Goal: Task Accomplishment & Management: Complete application form

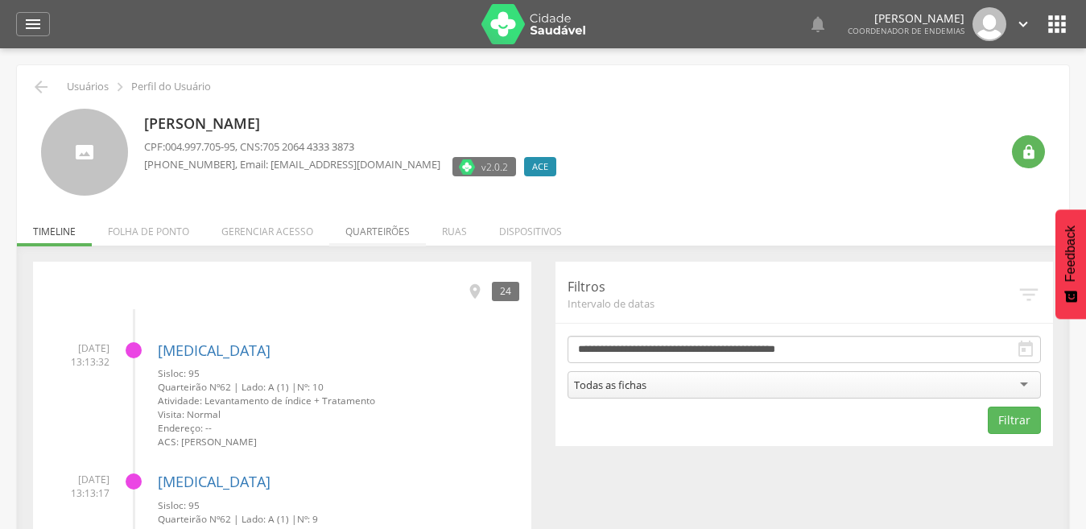
click at [367, 233] on li "Quarteirões" at bounding box center [377, 227] width 97 height 38
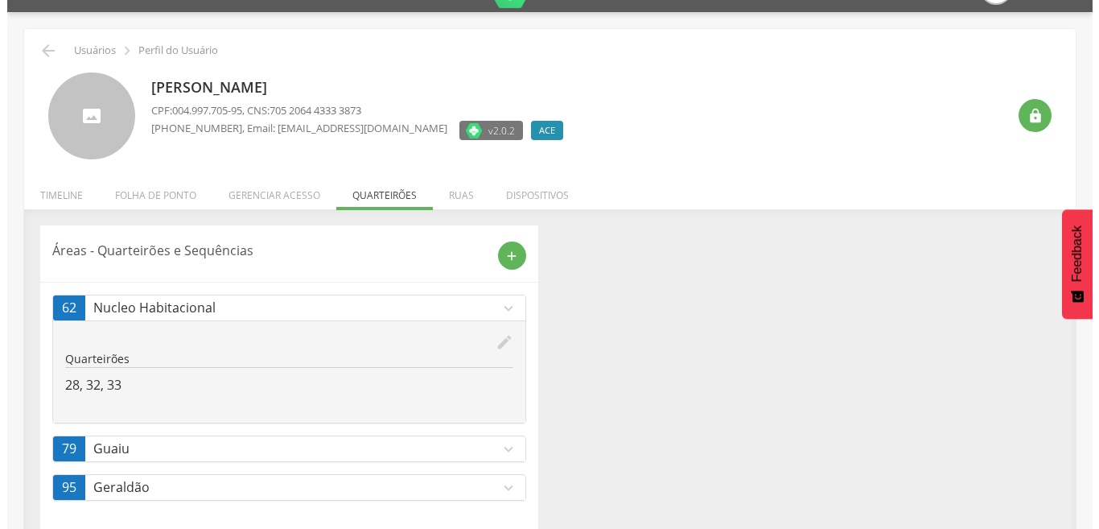
scroll to position [47, 0]
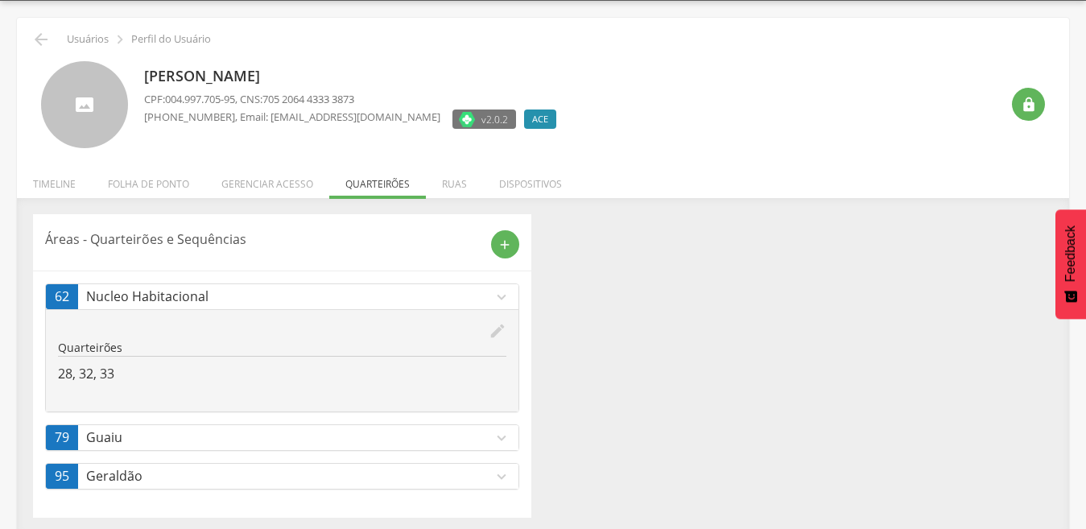
click at [1083, 423] on div " Usuários  Perfil do Usuário Claudia Lira dos Santos CPF: 004.997.705-95 , CN…" at bounding box center [543, 265] width 1086 height 529
click at [501, 476] on icon "expand_more" at bounding box center [502, 477] width 18 height 18
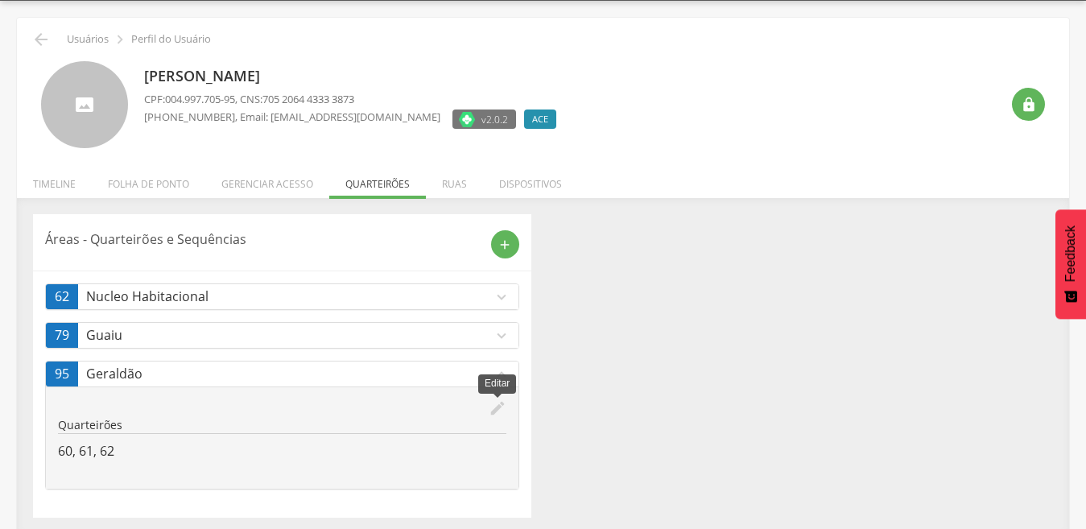
click at [497, 407] on icon "edit" at bounding box center [498, 408] width 18 height 18
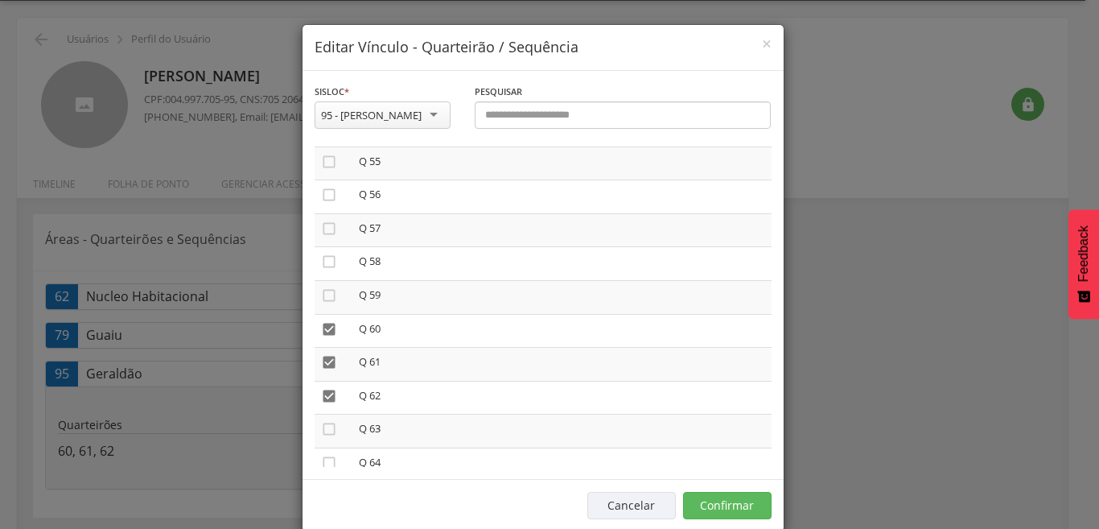
scroll to position [1880, 0]
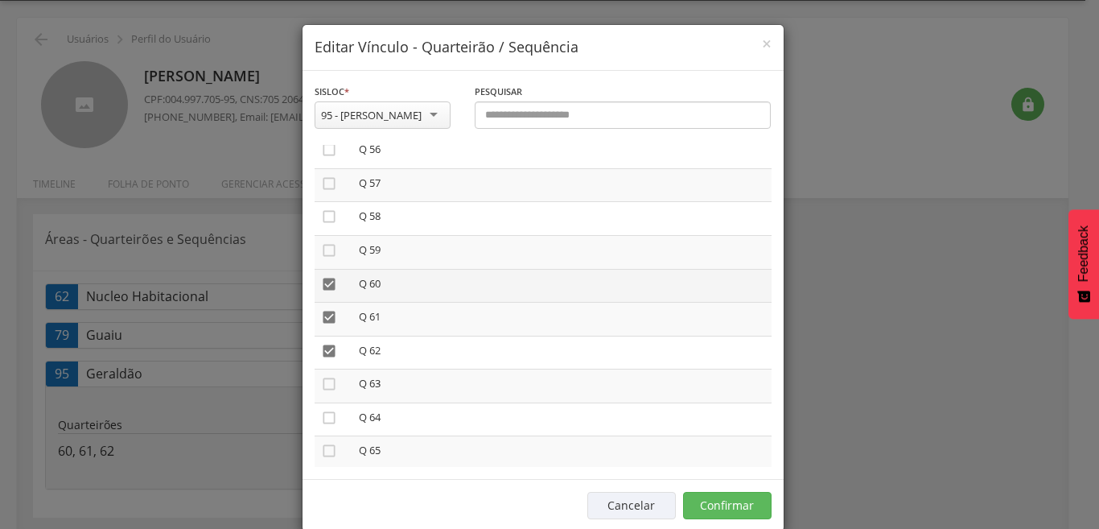
click at [324, 282] on icon "" at bounding box center [329, 284] width 16 height 16
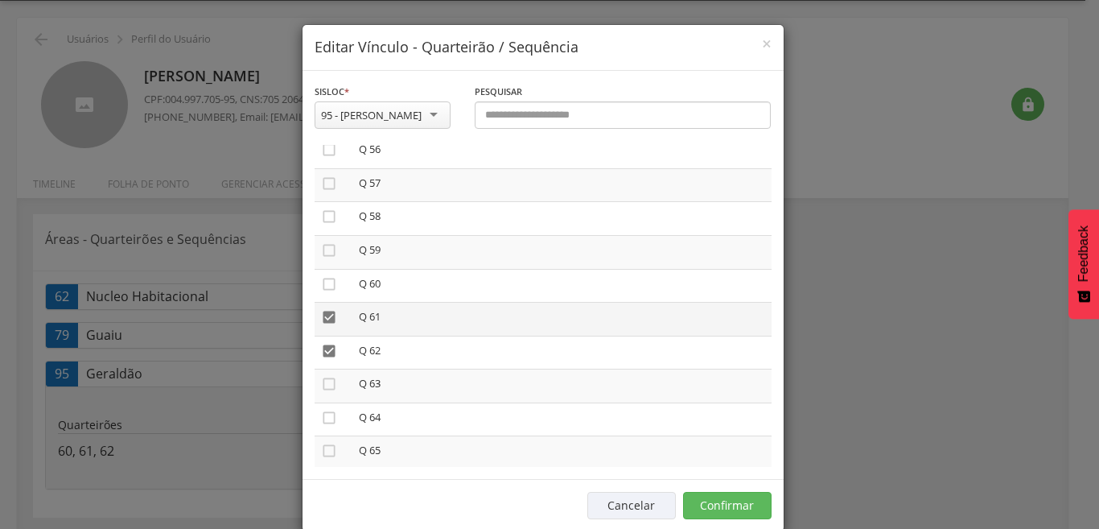
click at [321, 319] on icon "" at bounding box center [329, 317] width 16 height 16
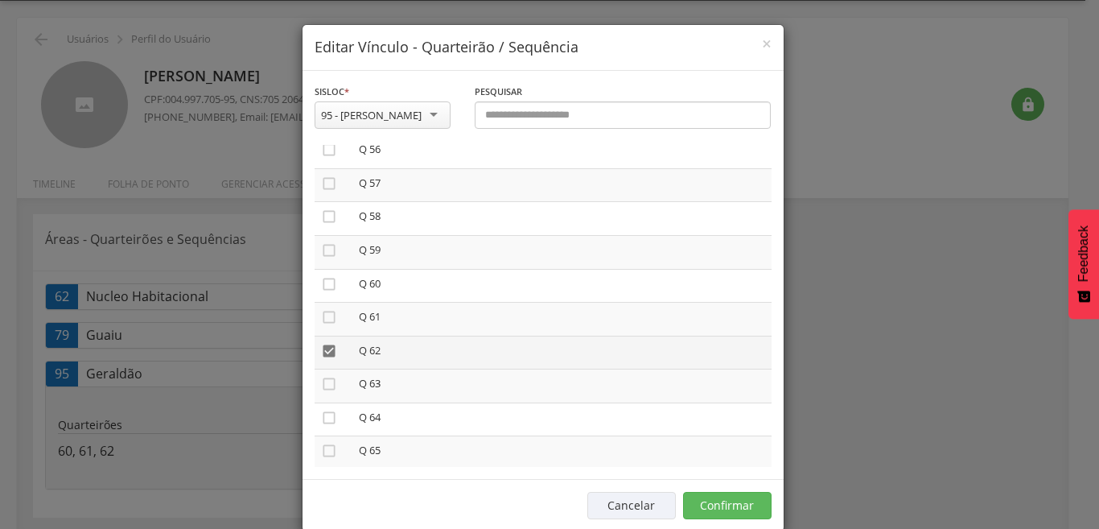
click at [321, 351] on icon "" at bounding box center [329, 351] width 16 height 16
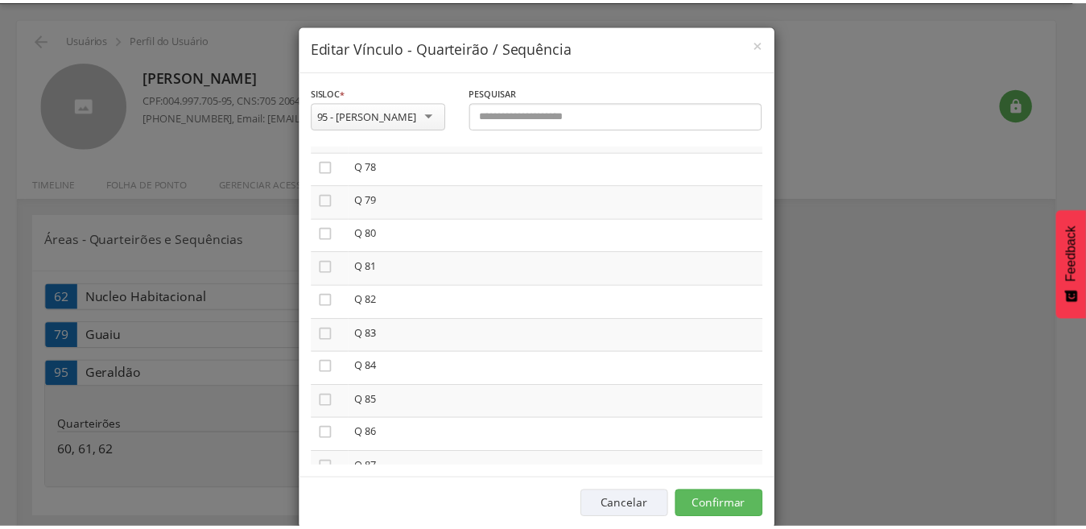
scroll to position [2581, 0]
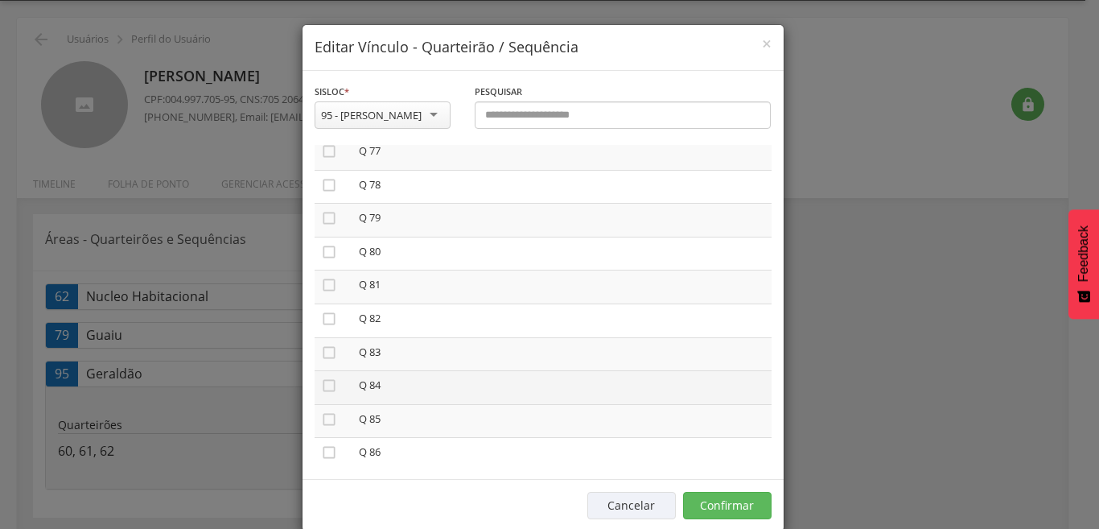
click at [749, 403] on td "Q 84" at bounding box center [562, 388] width 419 height 34
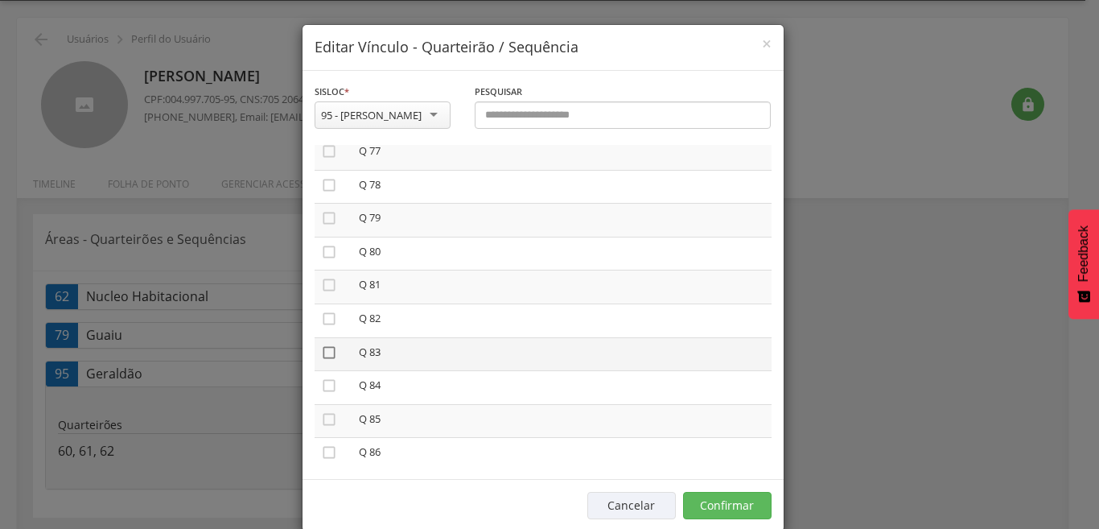
click at [324, 353] on icon "" at bounding box center [329, 352] width 16 height 16
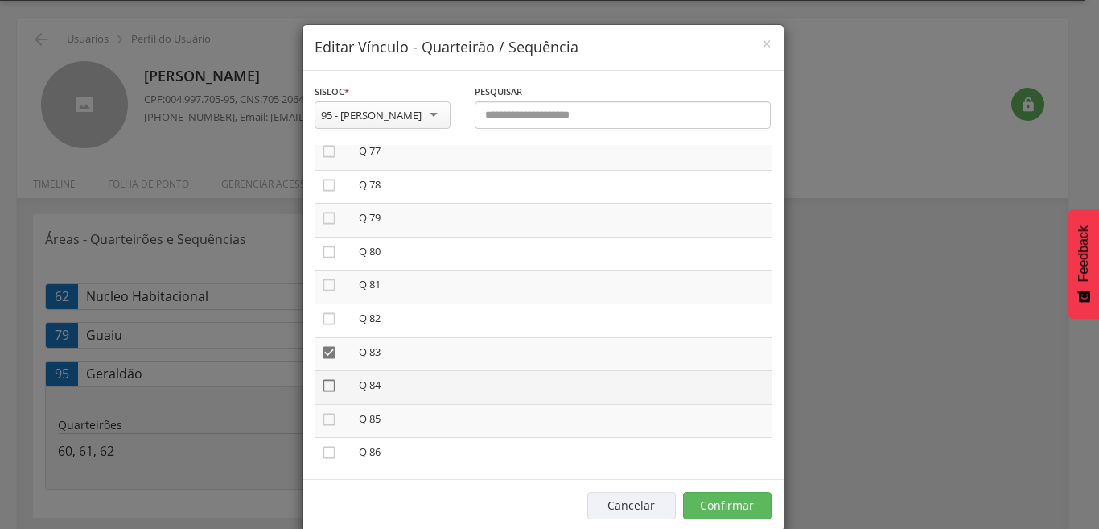
click at [321, 385] on icon "" at bounding box center [329, 385] width 16 height 16
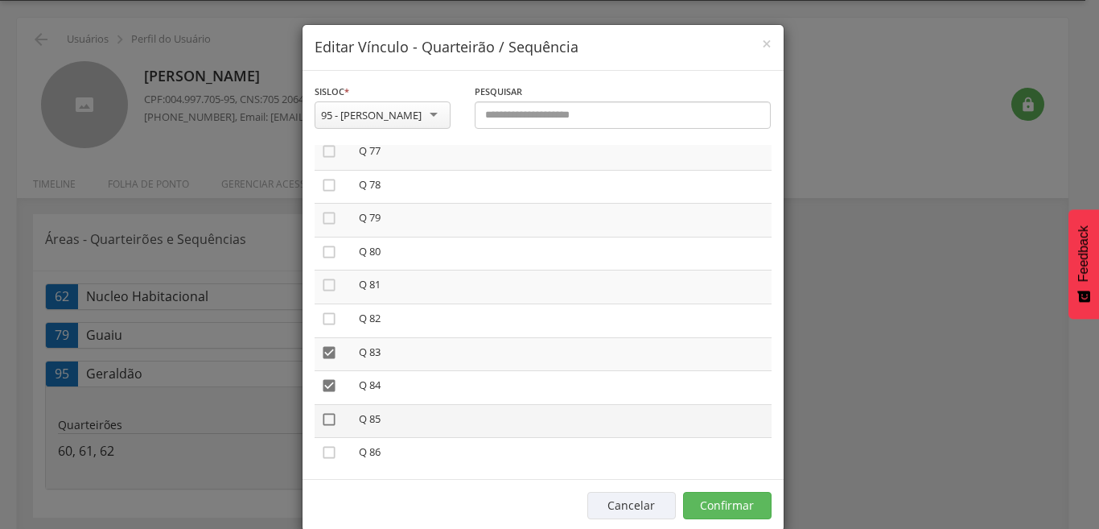
click at [321, 418] on icon "" at bounding box center [329, 419] width 16 height 16
click at [707, 500] on button "Confirmar" at bounding box center [727, 505] width 89 height 27
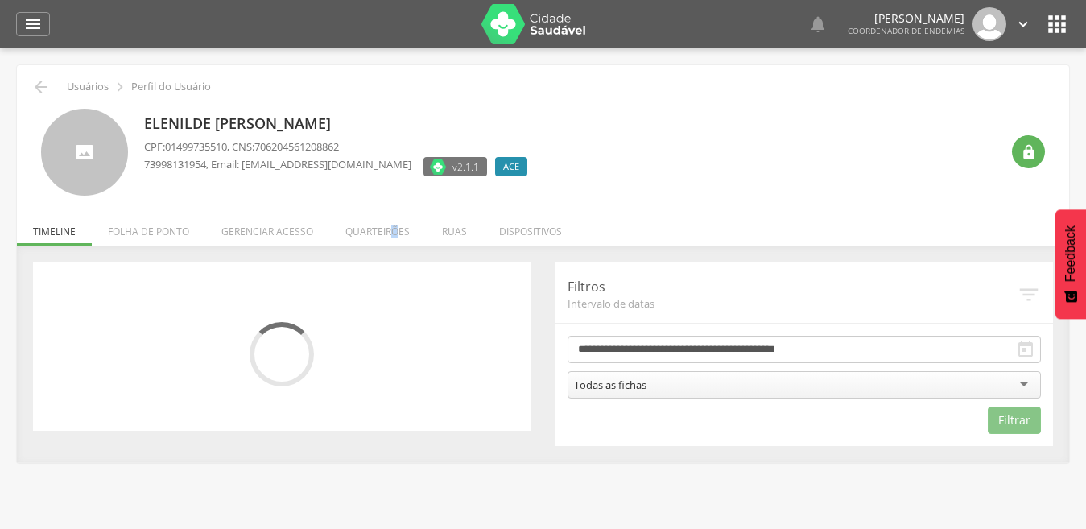
click at [394, 229] on li "Quarteirões" at bounding box center [377, 227] width 97 height 38
click at [394, 229] on ul "Início Produtividade Timeline Folha de ponto Remapeamento Gerenciar acesso Quar…" at bounding box center [543, 232] width 1052 height 14
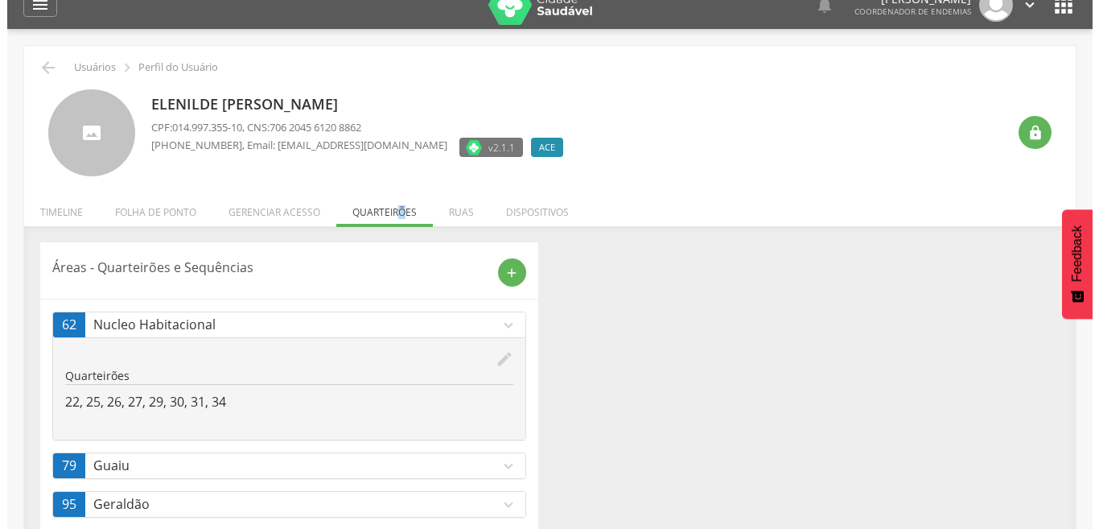
scroll to position [53, 0]
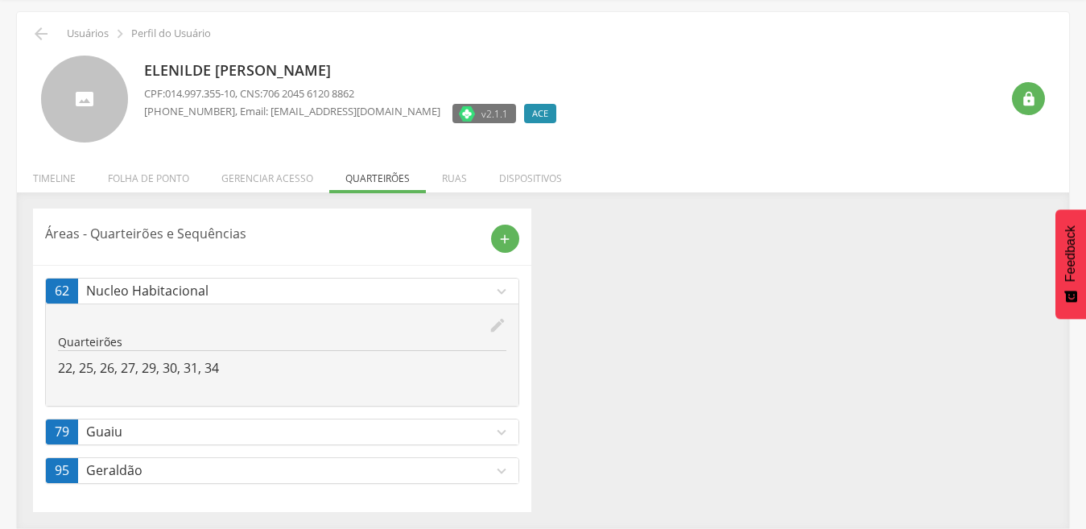
click at [804, 473] on div "Áreas - Quarteirões e Sequências add 62 Nucleo Habitacional expand_more edit Qu…" at bounding box center [543, 359] width 1044 height 303
click at [504, 472] on icon "expand_more" at bounding box center [502, 471] width 18 height 18
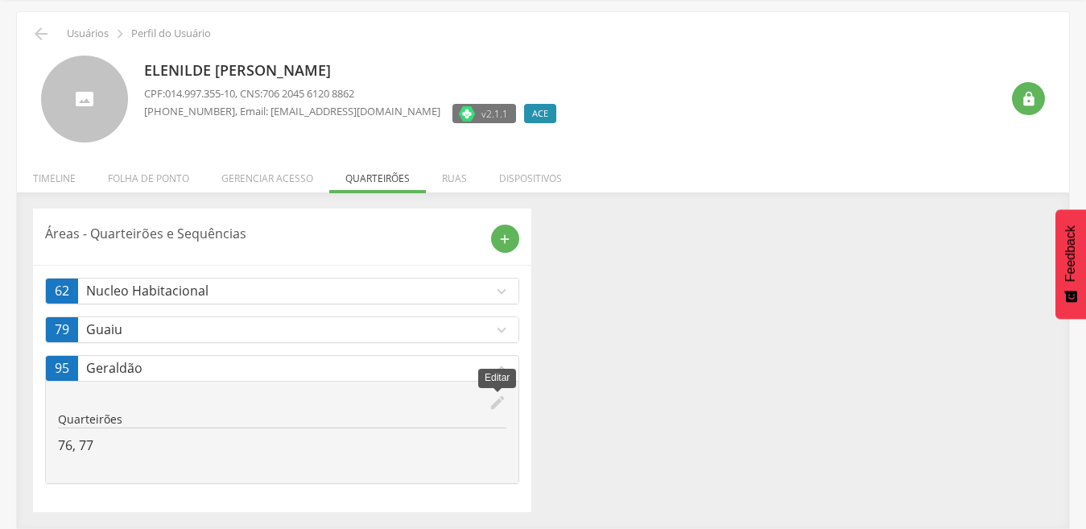
click at [496, 404] on icon "edit" at bounding box center [498, 403] width 18 height 18
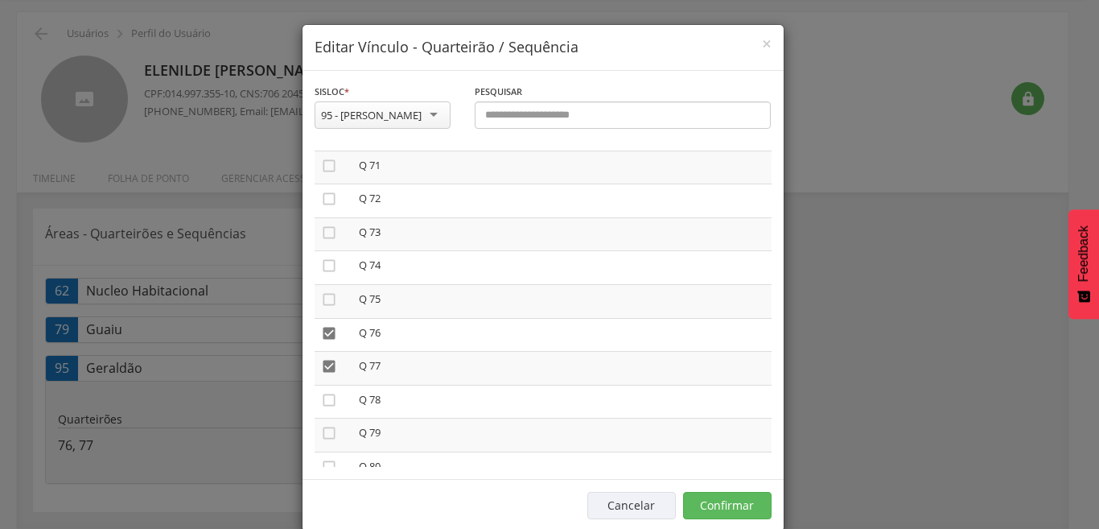
scroll to position [2383, 0]
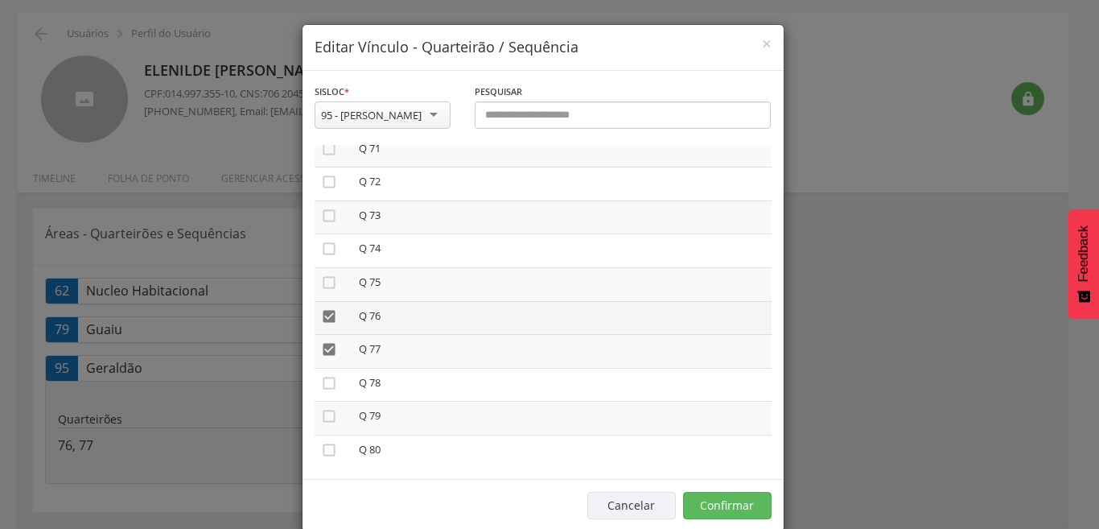
click at [321, 317] on icon "" at bounding box center [329, 316] width 16 height 16
click at [321, 349] on icon "" at bounding box center [329, 349] width 16 height 16
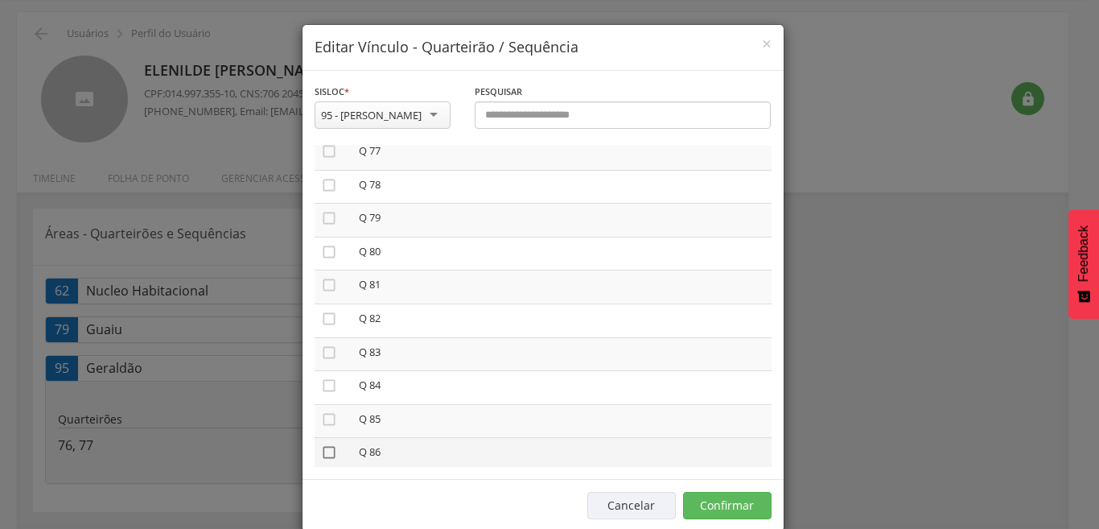
click at [324, 453] on icon "" at bounding box center [329, 452] width 16 height 16
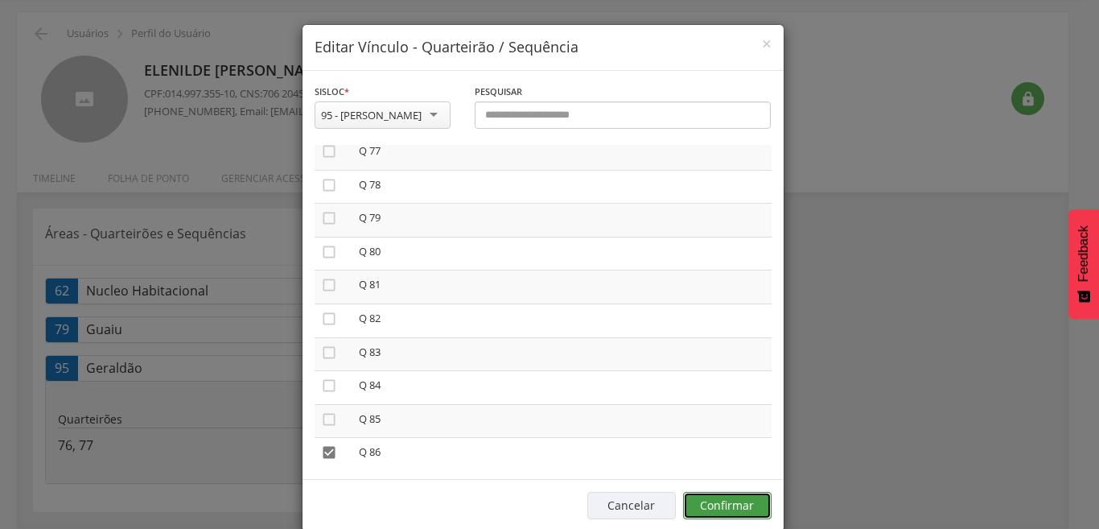
click at [739, 505] on button "Confirmar" at bounding box center [727, 505] width 89 height 27
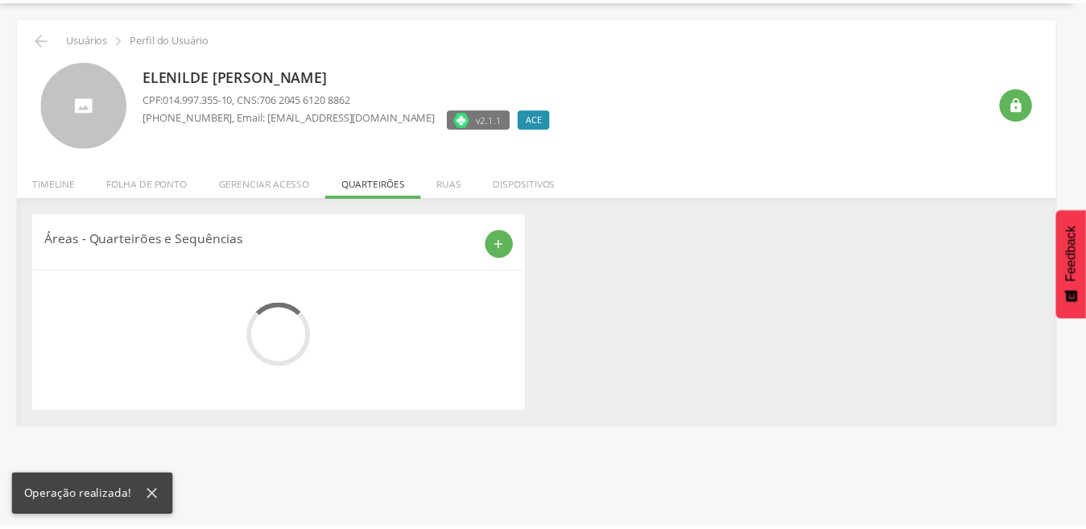
scroll to position [53, 0]
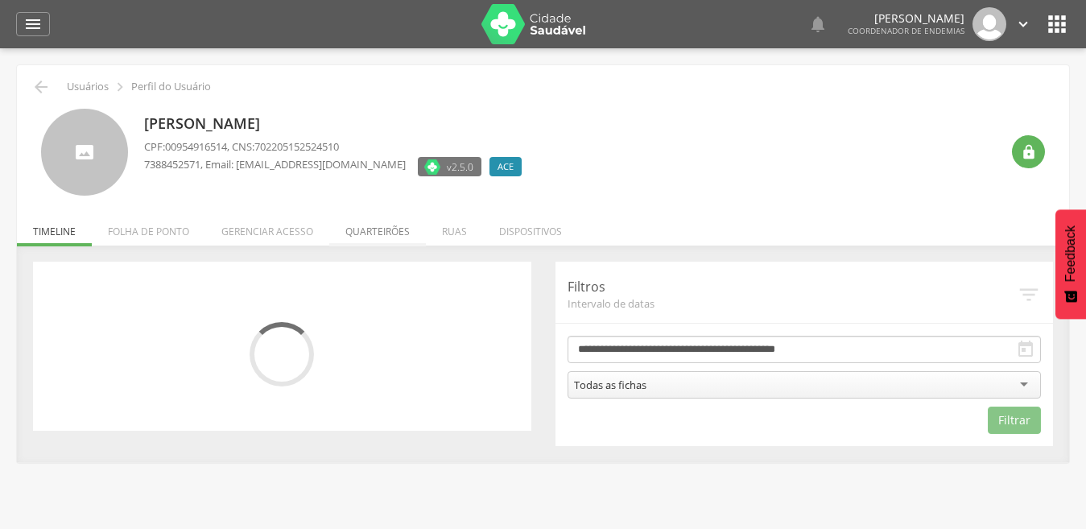
click at [374, 226] on li "Quarteirões" at bounding box center [377, 227] width 97 height 38
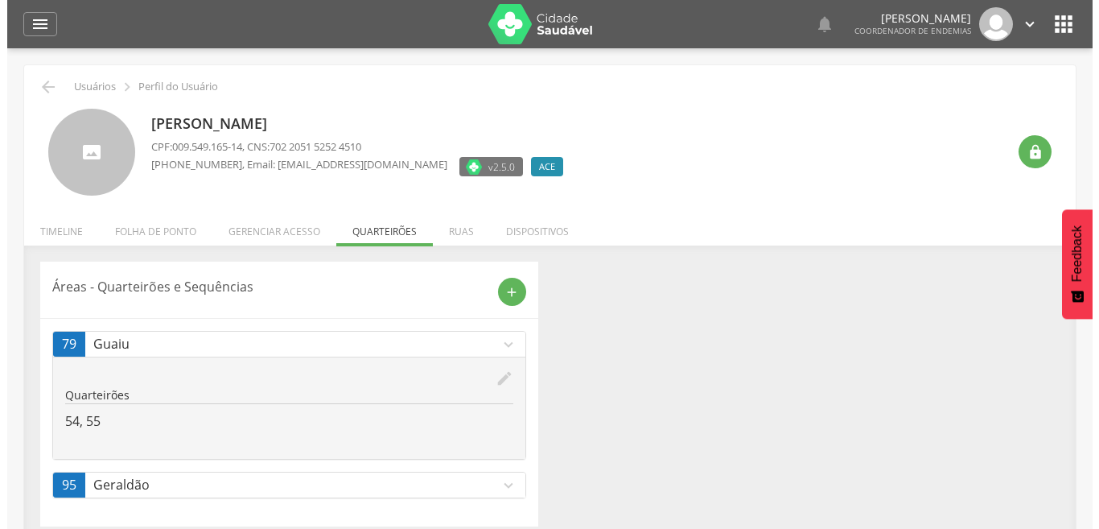
scroll to position [48, 0]
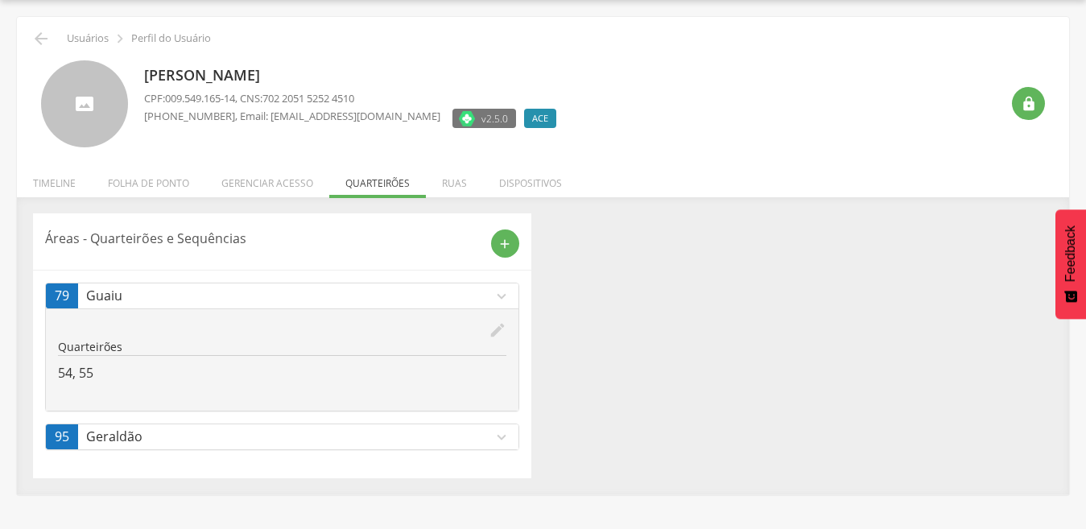
click at [850, 513] on div " Usuários  Perfil do Usuário Dayana Alencar de Pinho CPF: 009.549.165-14 , CN…" at bounding box center [543, 264] width 1086 height 529
drag, startPoint x: 503, startPoint y: 433, endPoint x: 496, endPoint y: 450, distance: 18.4
click at [504, 435] on icon "expand_more" at bounding box center [502, 437] width 18 height 18
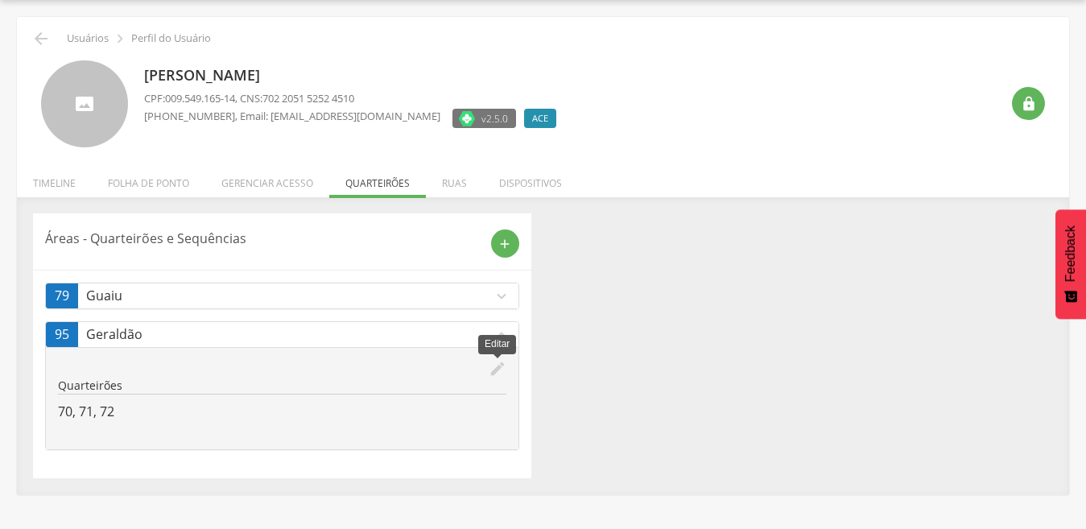
click at [497, 369] on icon "edit" at bounding box center [498, 369] width 18 height 18
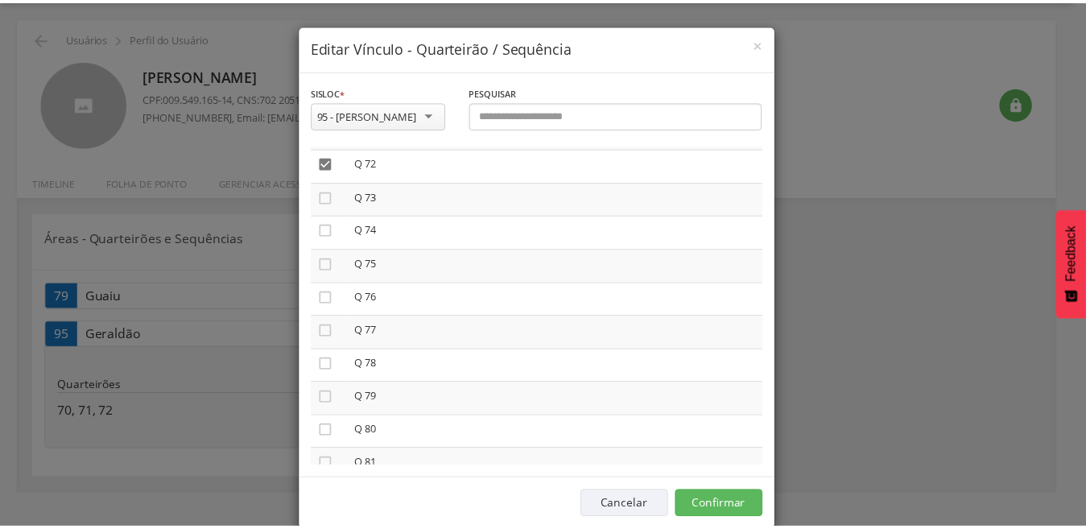
scroll to position [2429, 0]
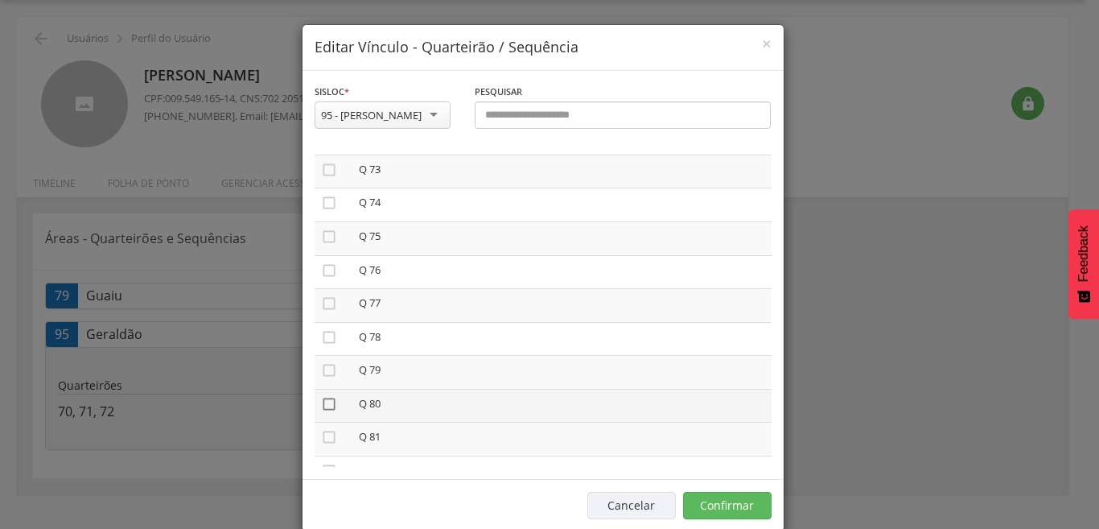
click at [325, 404] on icon "" at bounding box center [329, 404] width 16 height 16
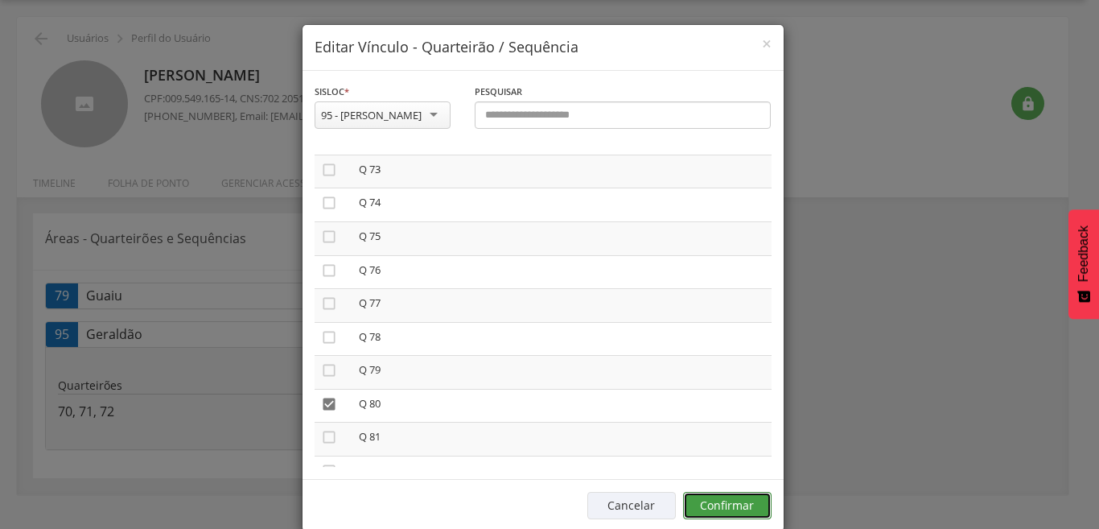
click at [728, 506] on button "Confirmar" at bounding box center [727, 505] width 89 height 27
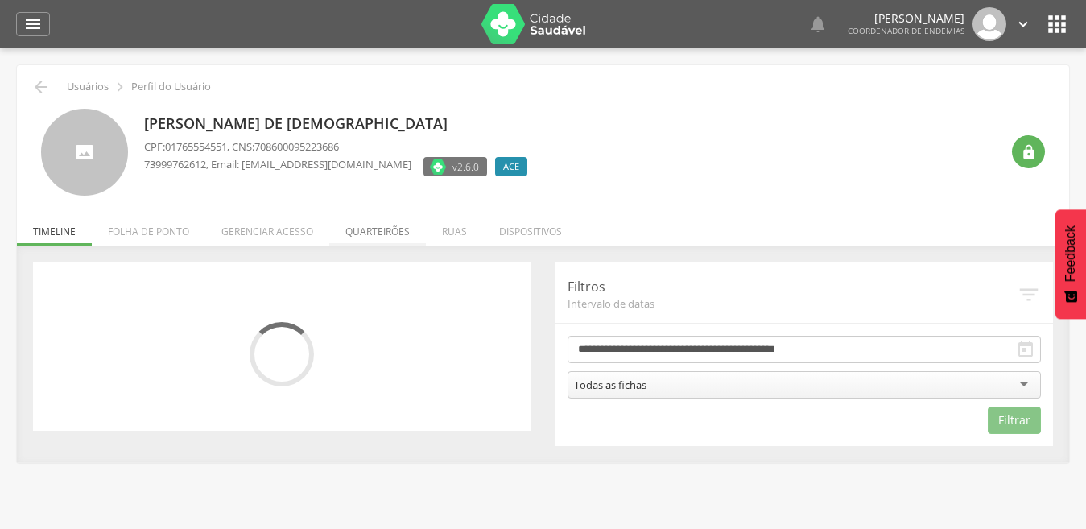
click at [386, 229] on li "Quarteirões" at bounding box center [377, 227] width 97 height 38
click at [386, 229] on ul "Início Produtividade Timeline Folha de ponto Remapeamento Gerenciar acesso Quar…" at bounding box center [543, 232] width 1052 height 14
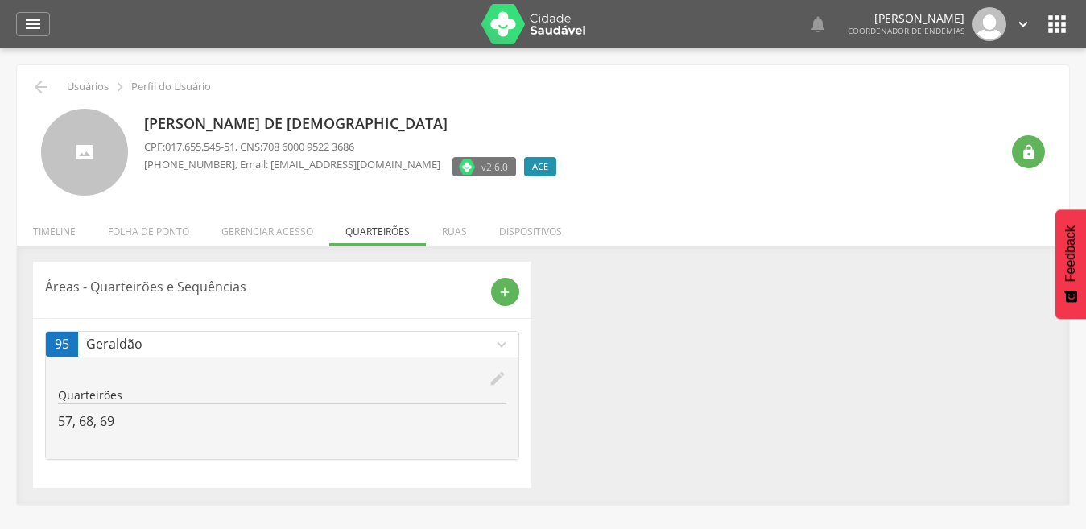
click at [498, 381] on icon "edit" at bounding box center [498, 378] width 18 height 18
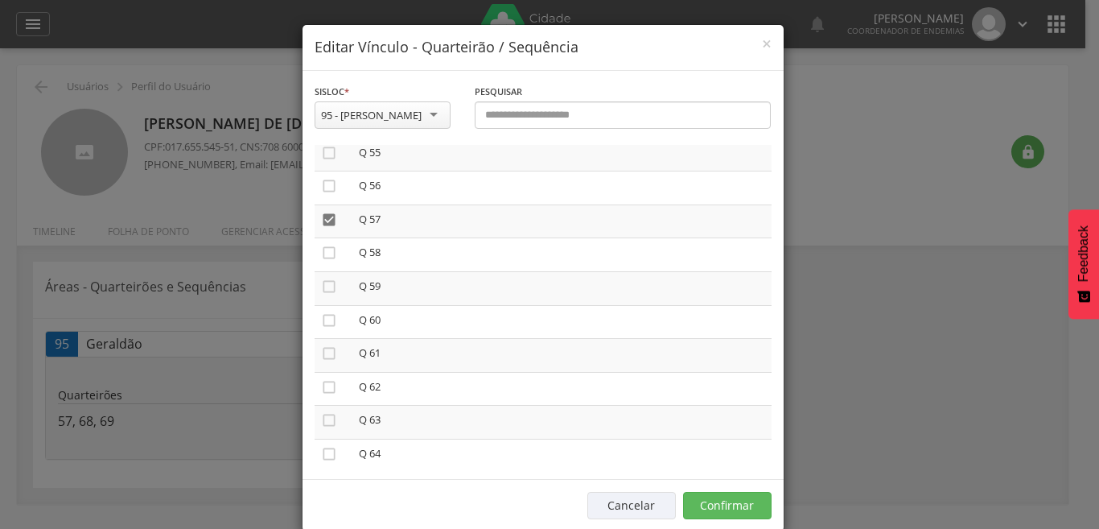
scroll to position [1826, 0]
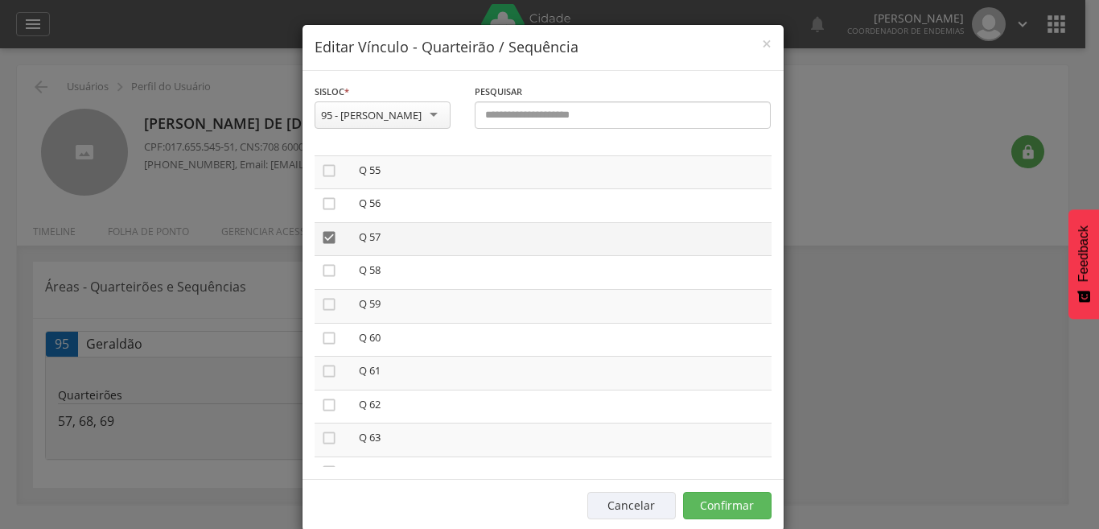
click at [323, 233] on icon "" at bounding box center [329, 237] width 16 height 16
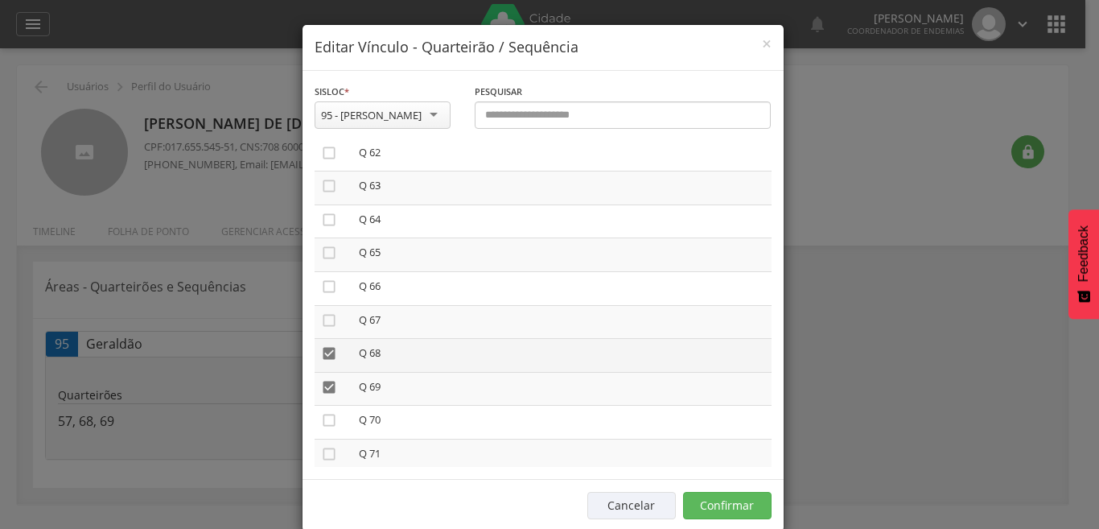
scroll to position [2068, 0]
click at [324, 363] on icon "" at bounding box center [329, 363] width 16 height 16
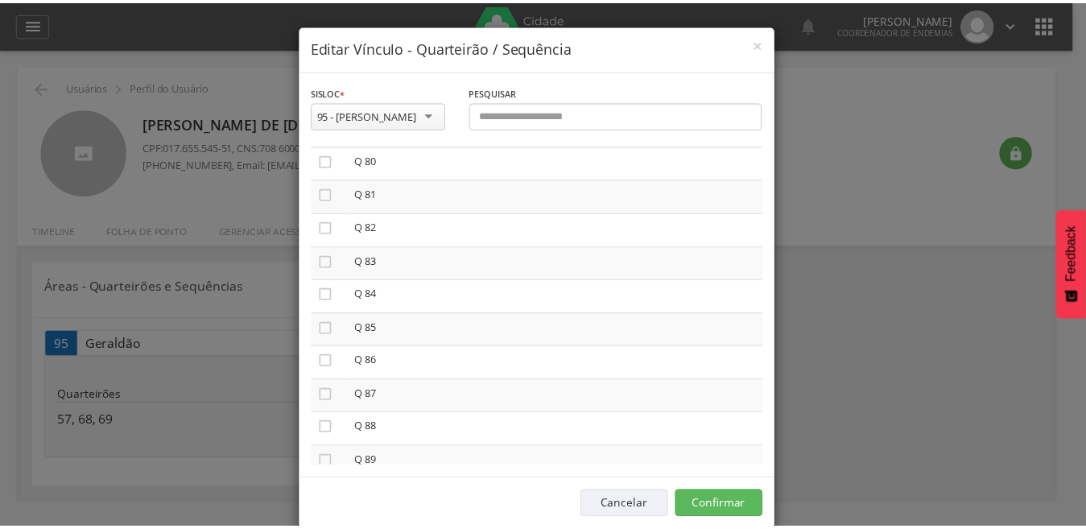
scroll to position [2716, 0]
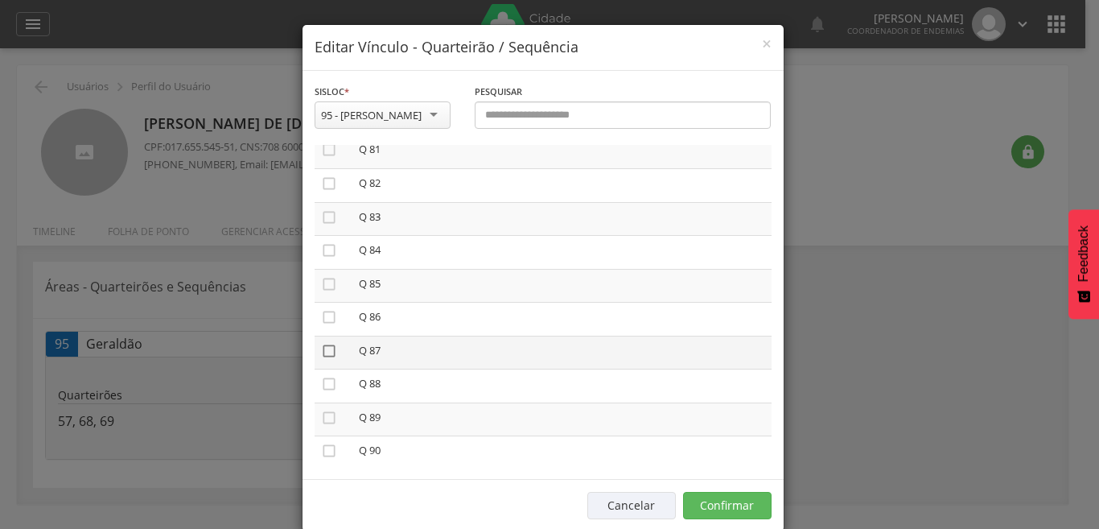
click at [324, 348] on icon "" at bounding box center [329, 351] width 16 height 16
click at [724, 501] on button "Confirmar" at bounding box center [727, 505] width 89 height 27
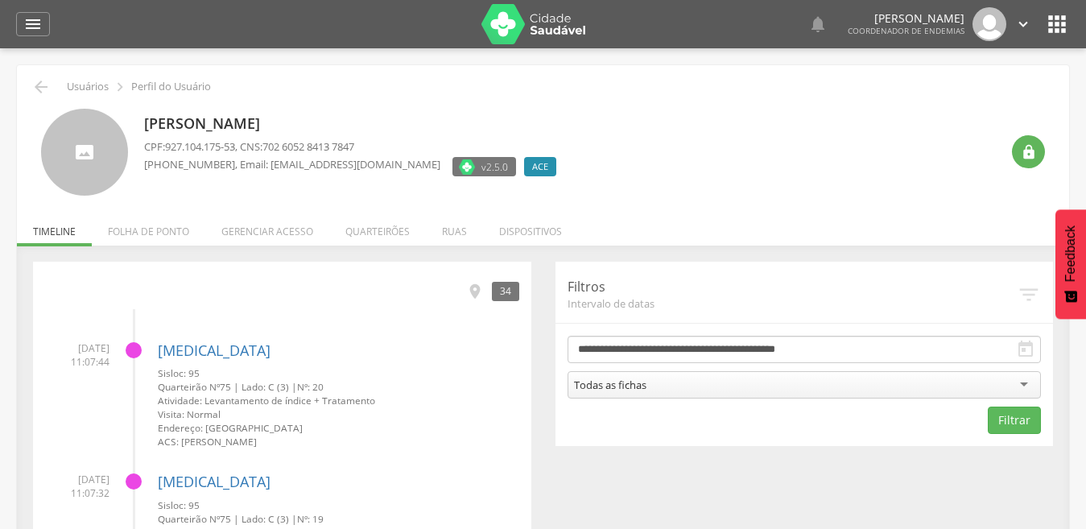
click at [363, 227] on li "Quarteirões" at bounding box center [377, 227] width 97 height 38
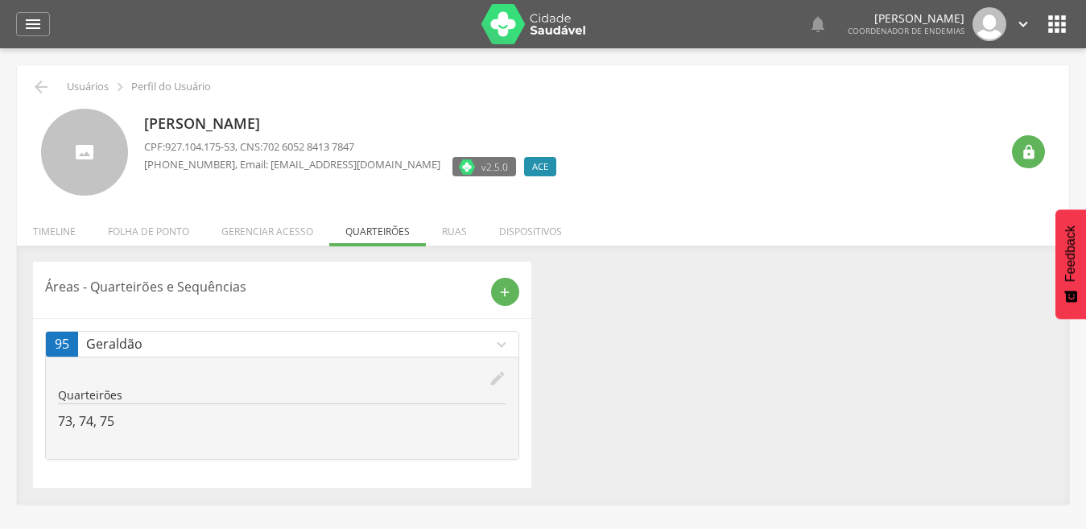
click at [496, 382] on icon "edit" at bounding box center [498, 378] width 18 height 18
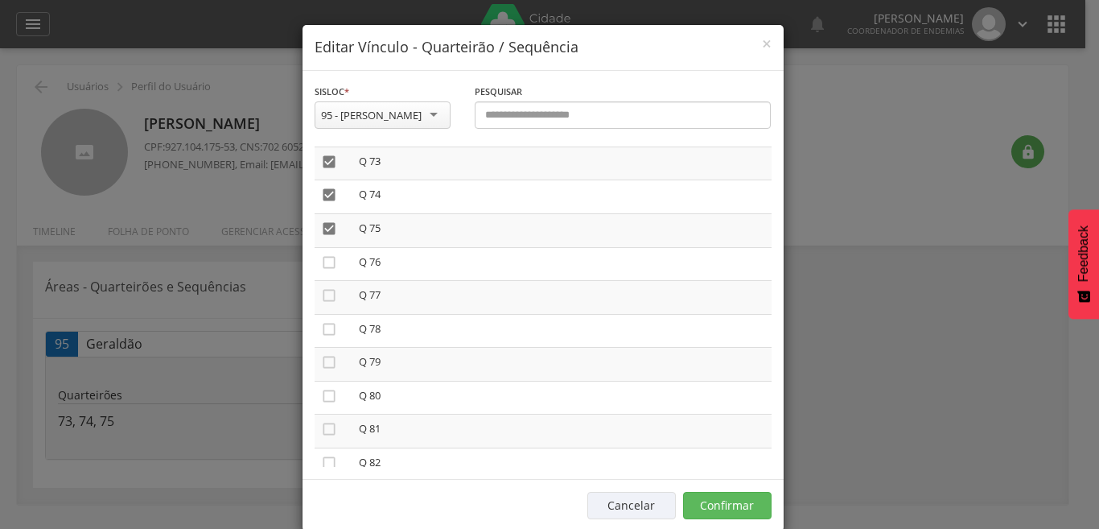
scroll to position [2455, 0]
click at [324, 411] on icon "" at bounding box center [329, 410] width 16 height 16
click at [321, 411] on icon "" at bounding box center [329, 410] width 16 height 16
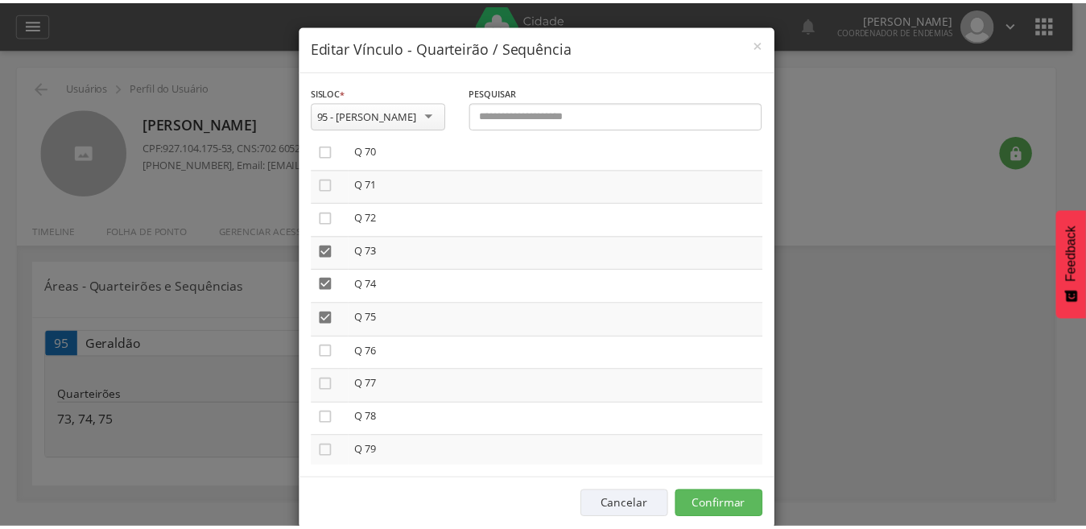
scroll to position [2329, 0]
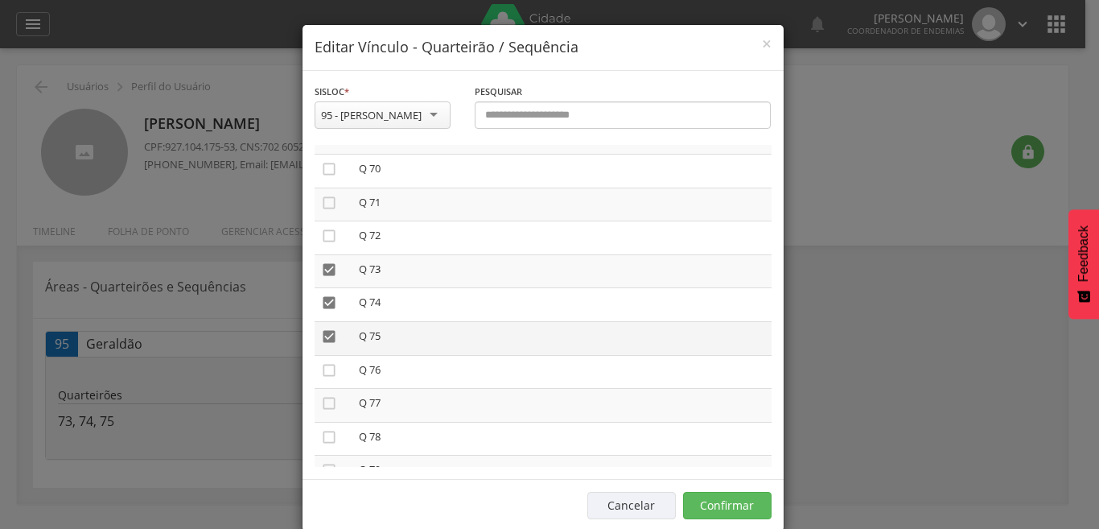
click at [321, 336] on icon "" at bounding box center [329, 336] width 16 height 16
click at [323, 298] on icon "" at bounding box center [329, 303] width 16 height 16
click at [323, 270] on icon "" at bounding box center [329, 270] width 16 height 16
click at [715, 501] on button "Confirmar" at bounding box center [727, 505] width 89 height 27
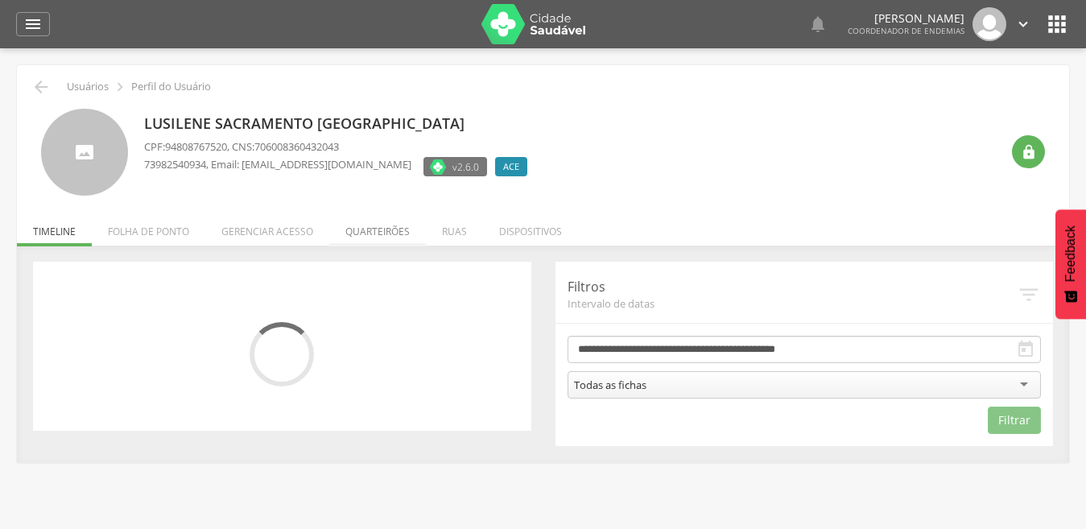
click at [388, 230] on li "Quarteirões" at bounding box center [377, 227] width 97 height 38
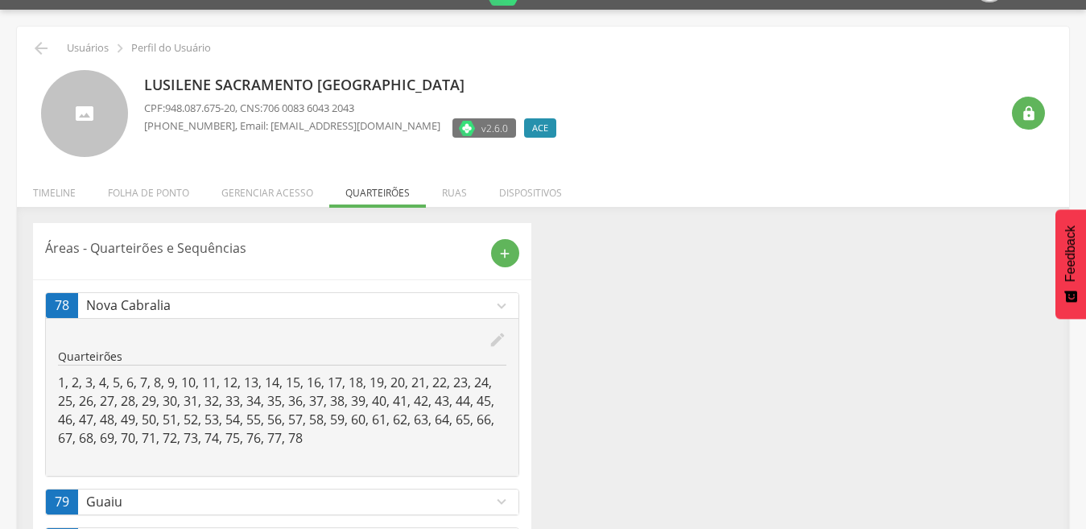
scroll to position [109, 0]
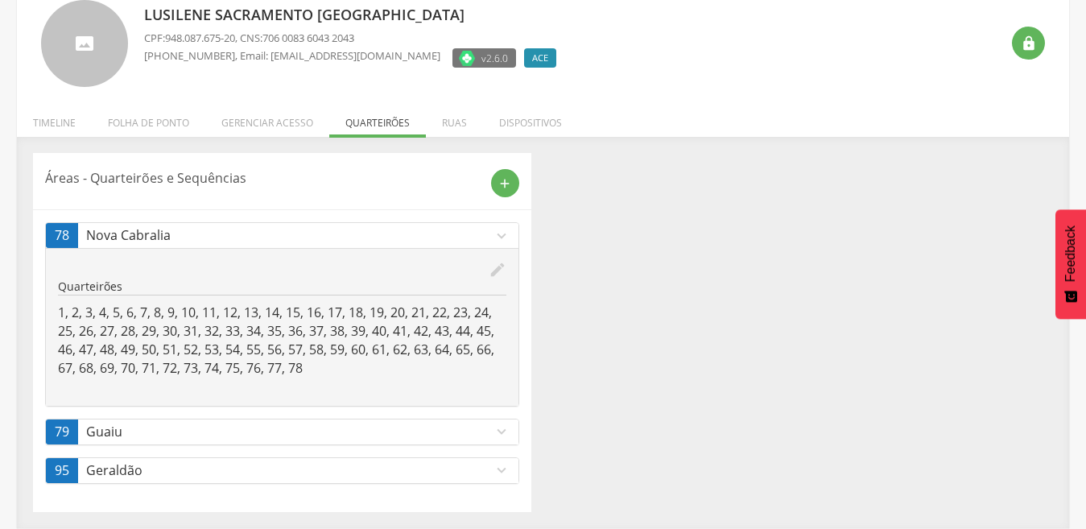
click at [498, 471] on icon "expand_more" at bounding box center [502, 470] width 18 height 18
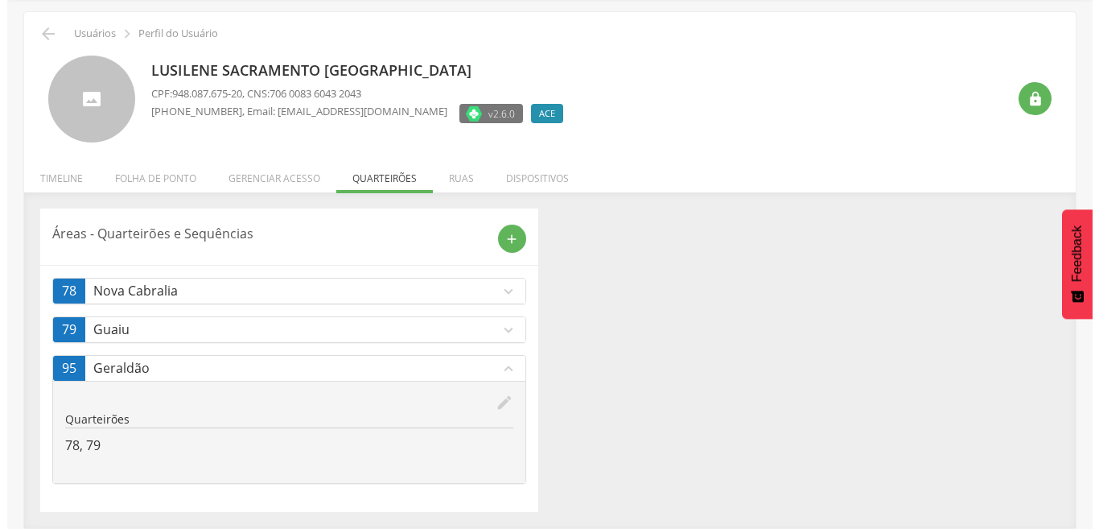
scroll to position [53, 0]
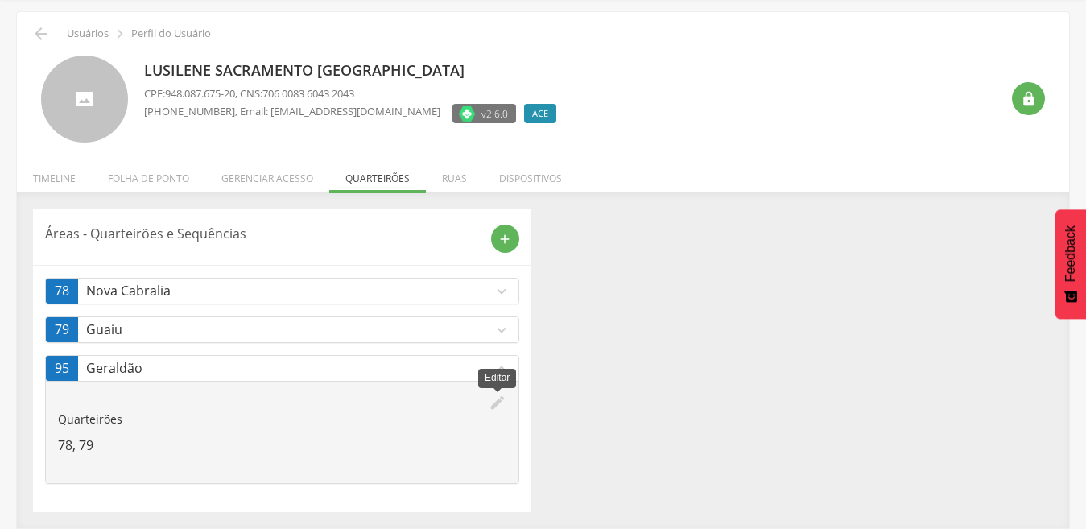
click at [494, 404] on icon "edit" at bounding box center [498, 403] width 18 height 18
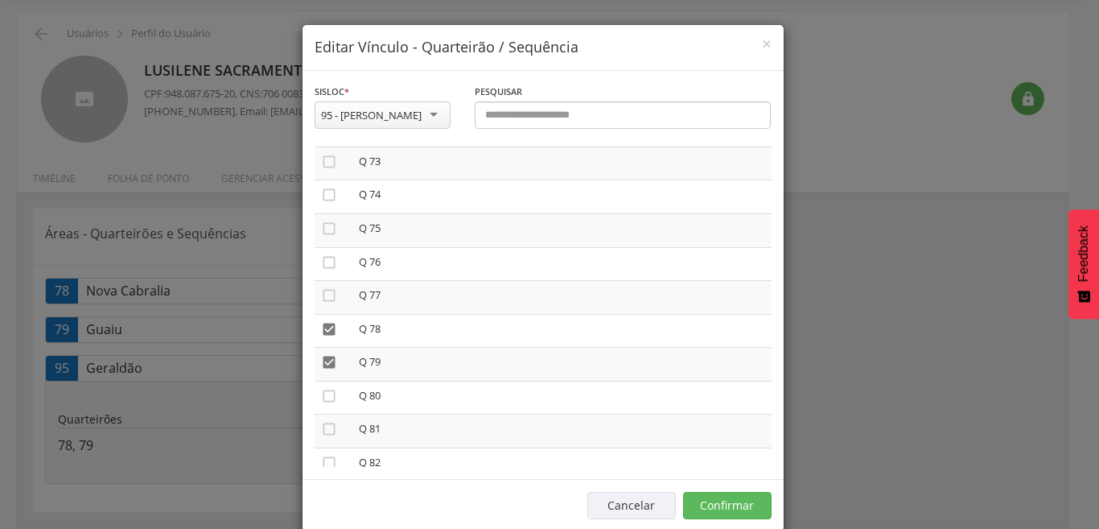
scroll to position [2447, 0]
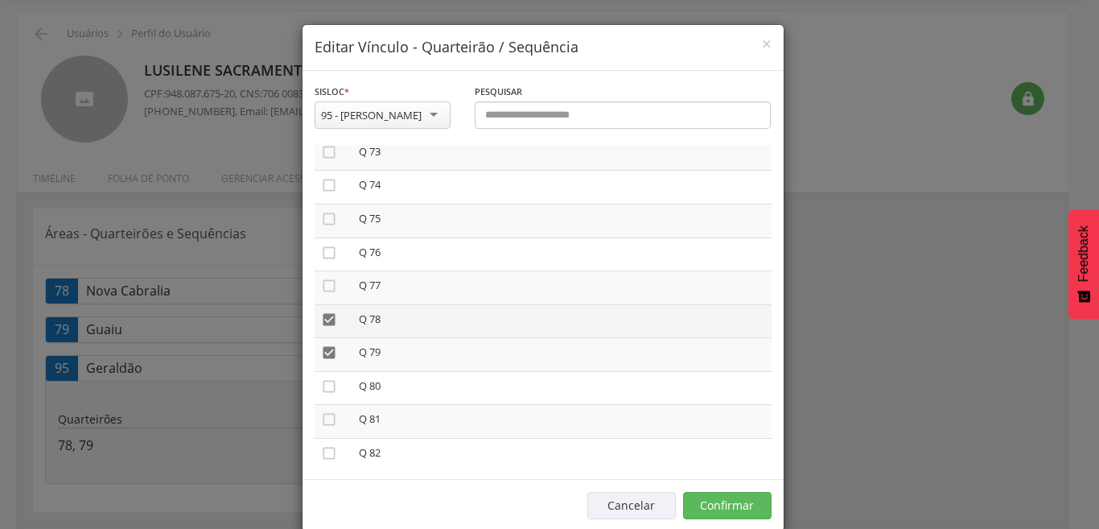
click at [321, 320] on icon "" at bounding box center [329, 319] width 16 height 16
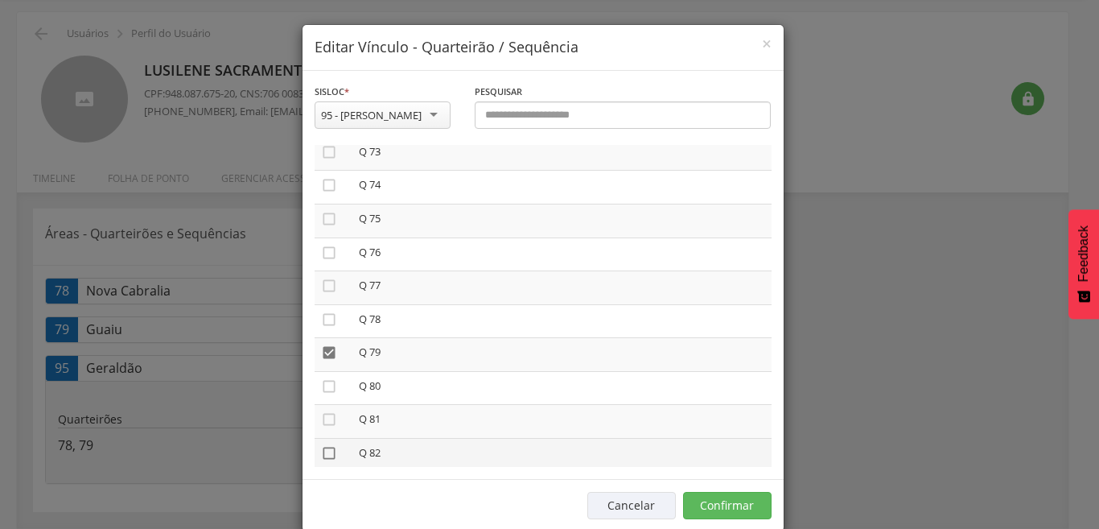
click at [321, 454] on icon "" at bounding box center [329, 453] width 16 height 16
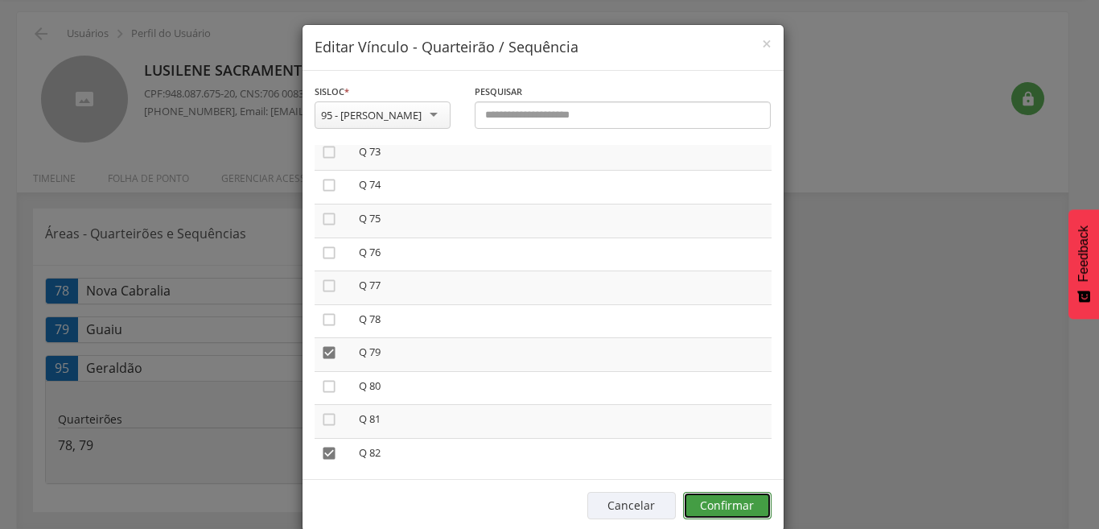
click at [729, 501] on button "Confirmar" at bounding box center [727, 505] width 89 height 27
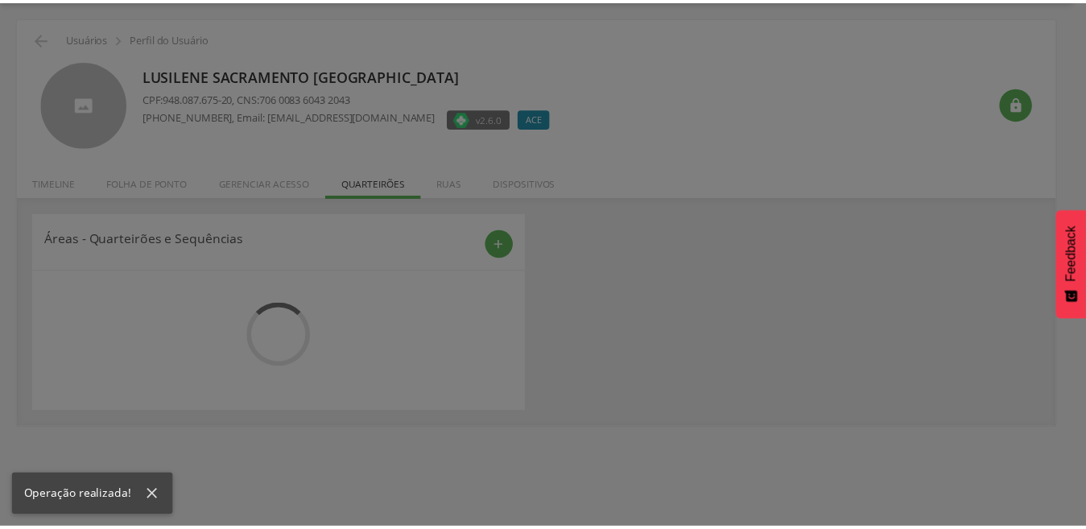
scroll to position [53, 0]
